Goal: Information Seeking & Learning: Learn about a topic

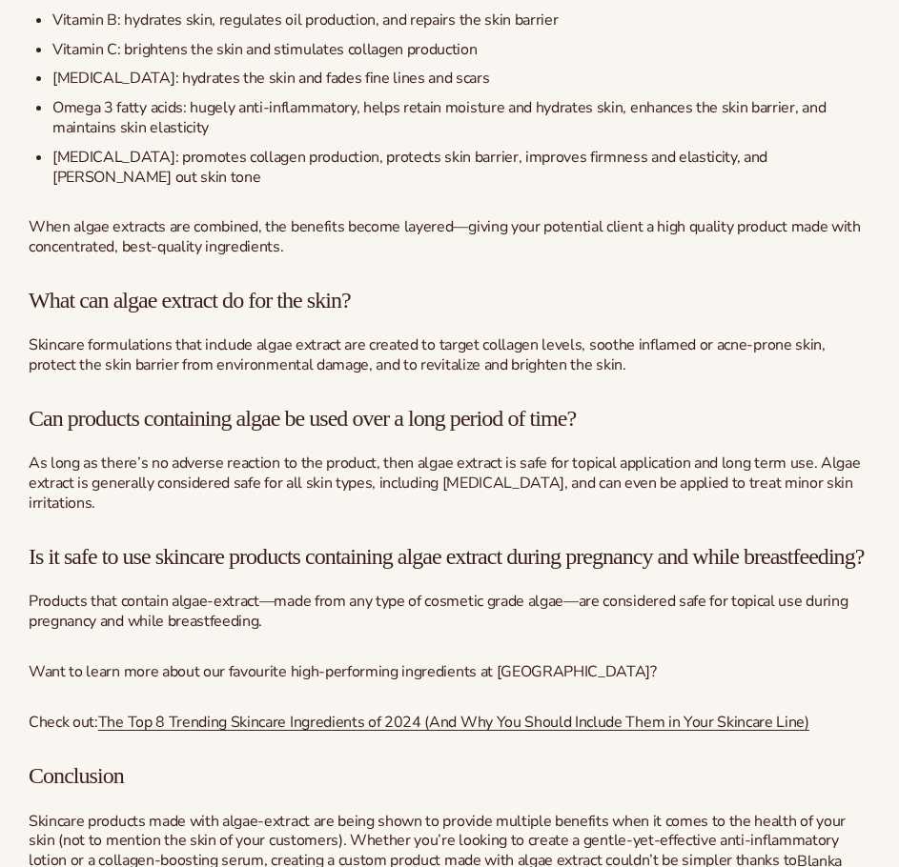
scroll to position [3290, 0]
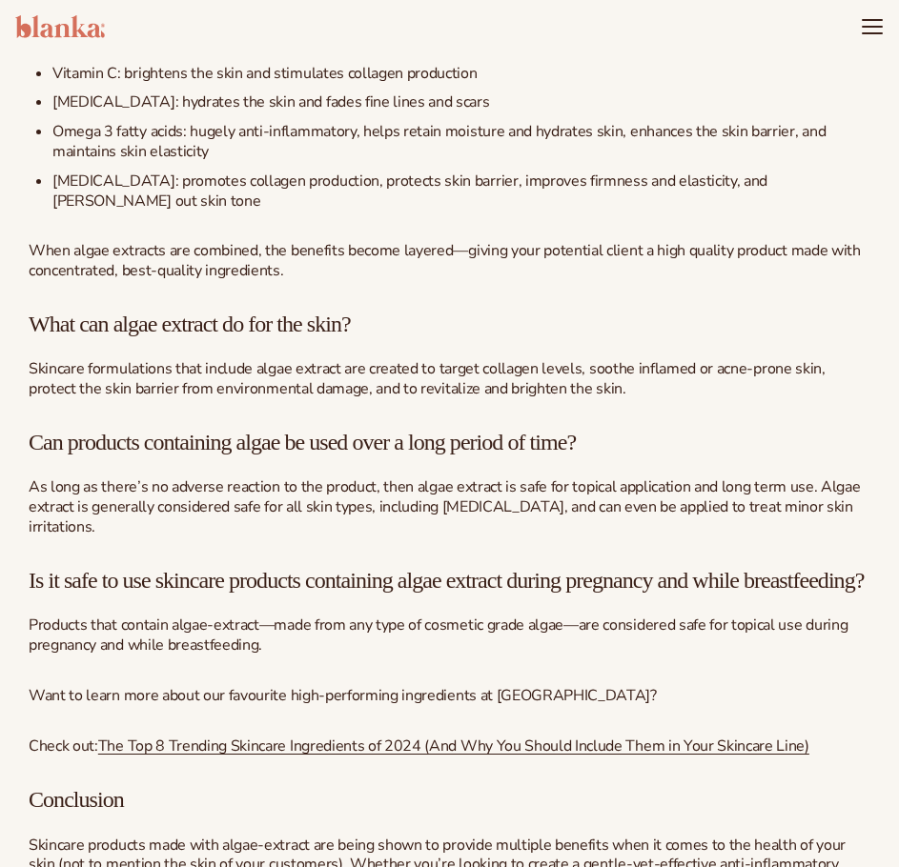
click at [231, 481] on span "As long as there’s no adverse reaction to the product, then algae extract is sa…" at bounding box center [444, 506] width 831 height 61
click at [247, 484] on span "As long as there’s no adverse reaction to the product, then algae extract is sa…" at bounding box center [444, 506] width 831 height 61
click at [294, 476] on span "As long as there’s no adverse reaction to the product, then algae extract is sa…" at bounding box center [444, 506] width 831 height 61
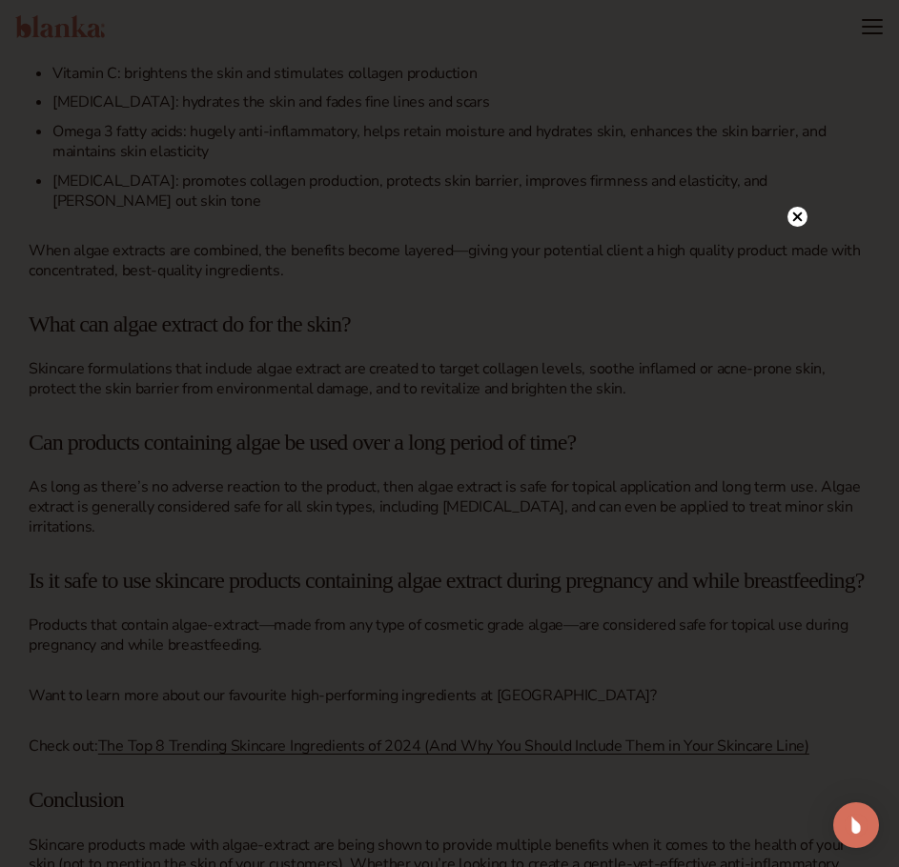
click at [792, 217] on circle at bounding box center [797, 217] width 20 height 20
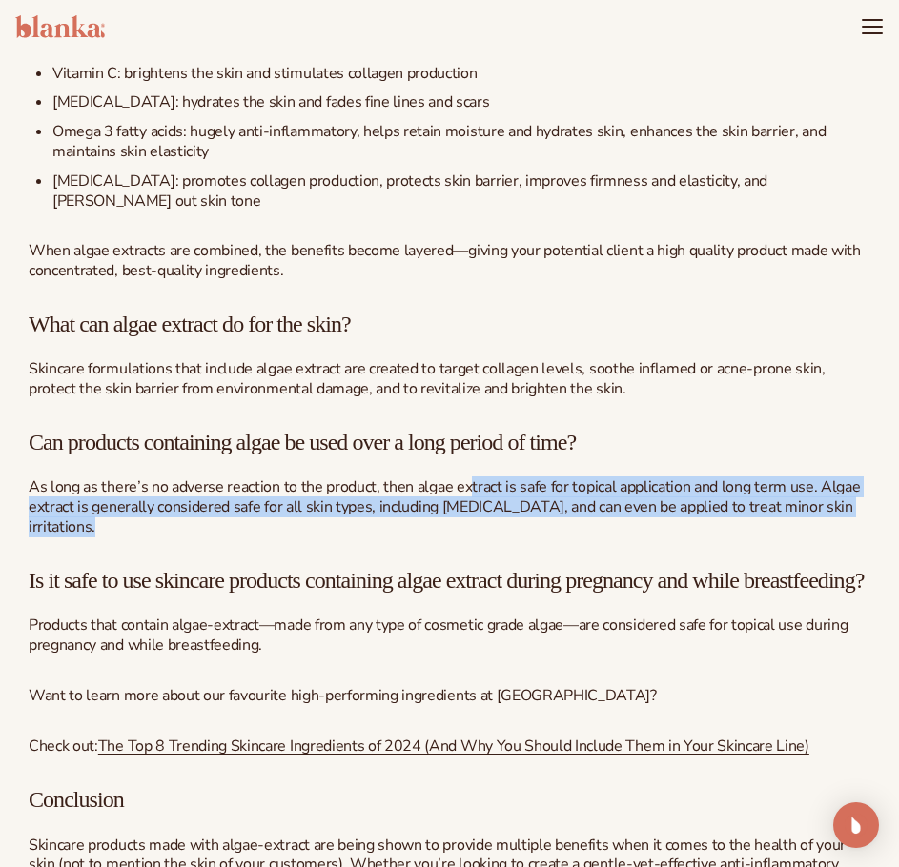
drag, startPoint x: 521, startPoint y: 453, endPoint x: 671, endPoint y: 510, distance: 160.2
click at [671, 510] on p "As long as there’s no adverse reaction to the product, then algae extract is sa…" at bounding box center [449, 506] width 841 height 59
drag, startPoint x: 542, startPoint y: 467, endPoint x: 658, endPoint y: 508, distance: 122.4
click at [680, 512] on p "As long as there’s no adverse reaction to the product, then algae extract is sa…" at bounding box center [449, 506] width 841 height 59
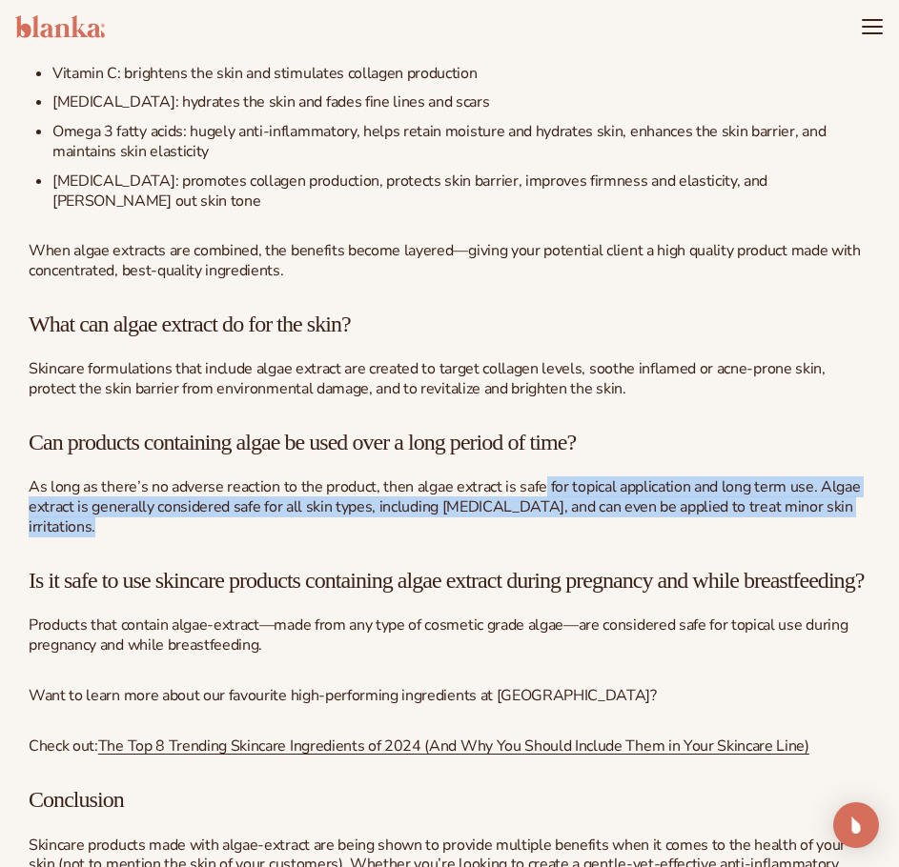
click at [652, 508] on p "As long as there’s no adverse reaction to the product, then algae extract is sa…" at bounding box center [449, 506] width 841 height 59
drag, startPoint x: 508, startPoint y: 470, endPoint x: 455, endPoint y: 500, distance: 61.5
click at [455, 500] on p "As long as there’s no adverse reaction to the product, then algae extract is sa…" at bounding box center [449, 506] width 841 height 59
drag, startPoint x: 456, startPoint y: 457, endPoint x: 565, endPoint y: 508, distance: 120.7
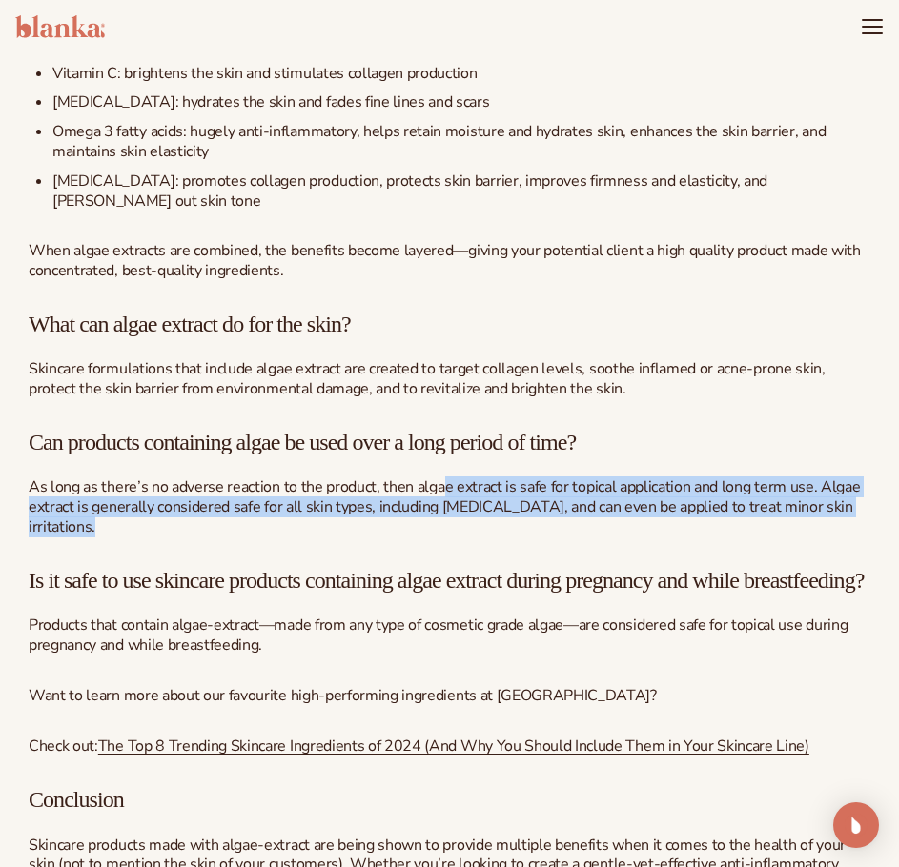
click at [565, 508] on p "As long as there’s no adverse reaction to the product, then algae extract is sa…" at bounding box center [449, 506] width 841 height 59
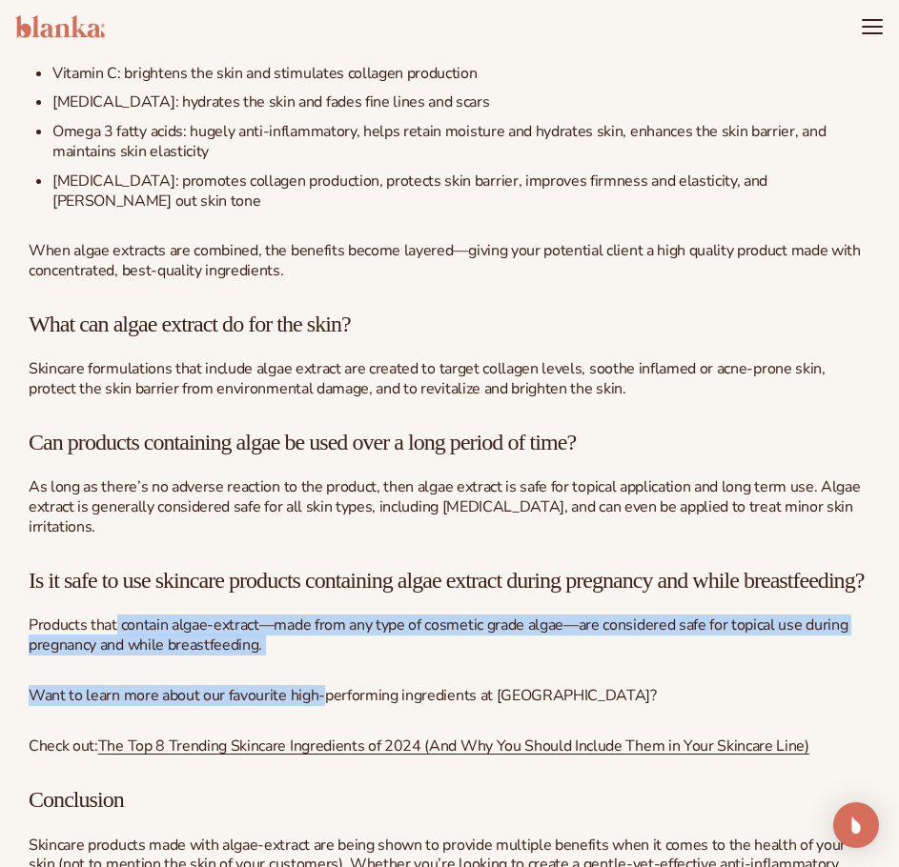
drag, startPoint x: 118, startPoint y: 625, endPoint x: 321, endPoint y: 663, distance: 206.5
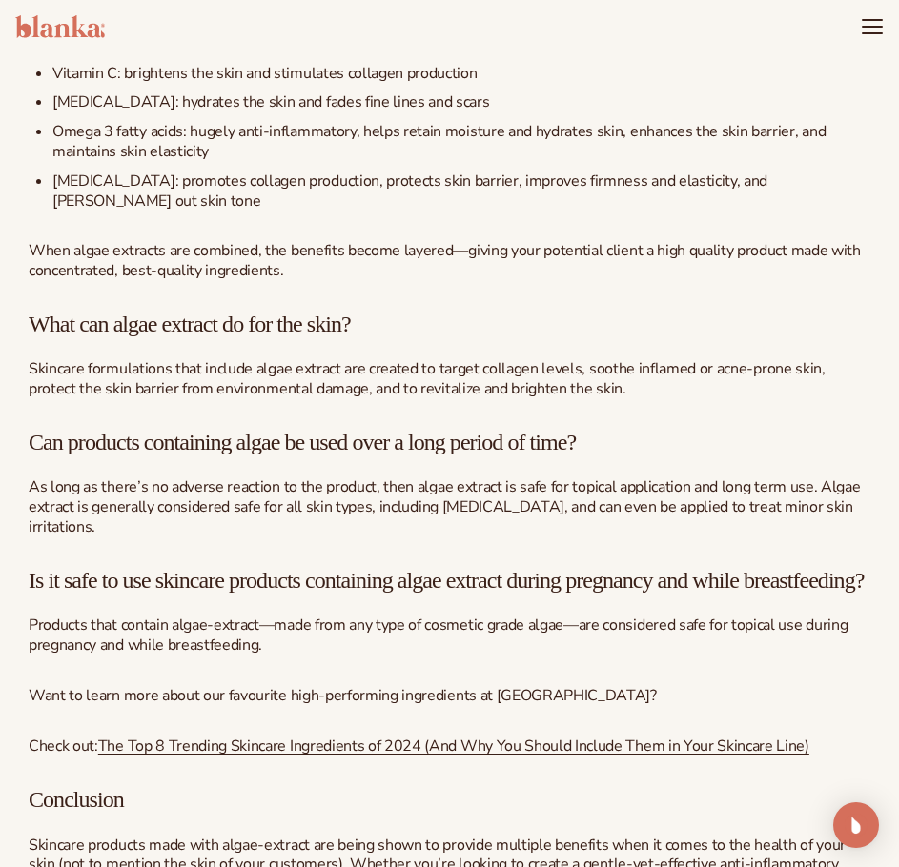
drag, startPoint x: 128, startPoint y: 179, endPoint x: 103, endPoint y: 139, distance: 47.1
click at [114, 172] on span "[MEDICAL_DATA]: promotes collagen production, protects skin barrier, improves f…" at bounding box center [409, 191] width 715 height 41
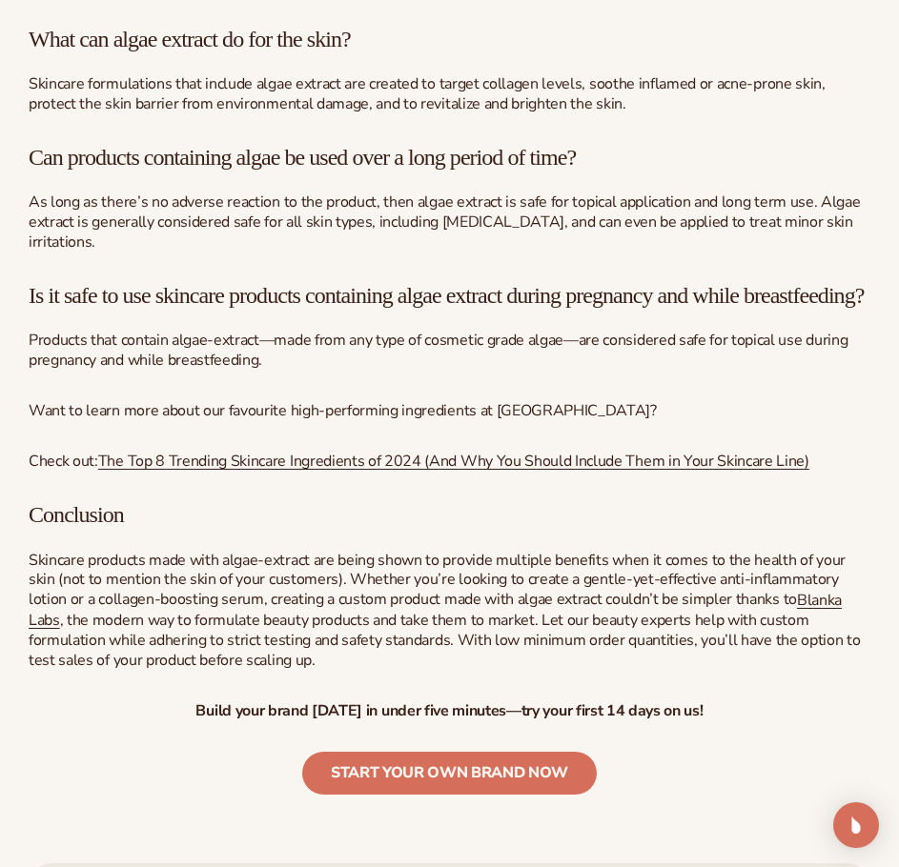
scroll to position [3576, 0]
